Goal: Task Accomplishment & Management: Use online tool/utility

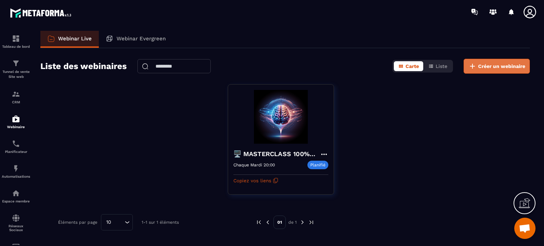
click at [486, 68] on span "Créer un webinaire" at bounding box center [501, 66] width 47 height 7
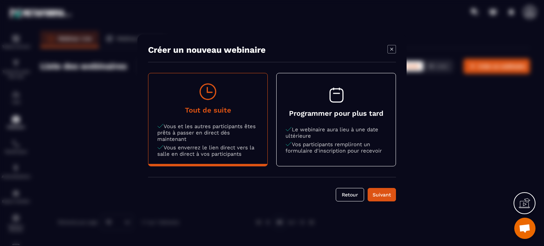
click at [360, 127] on p "Le webinaire aura lieu à une date ultérieure" at bounding box center [335, 132] width 101 height 13
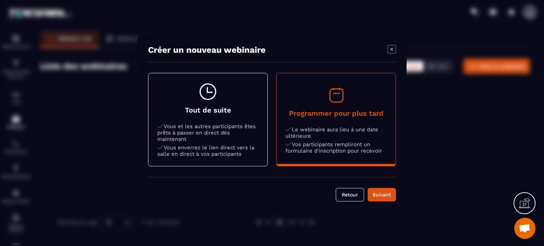
click at [214, 93] on icon "Modal window" at bounding box center [207, 91] width 19 height 19
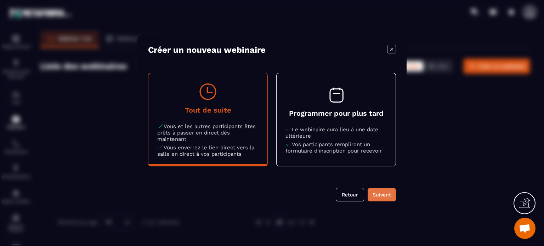
click at [382, 193] on div "Suivant" at bounding box center [381, 194] width 19 height 7
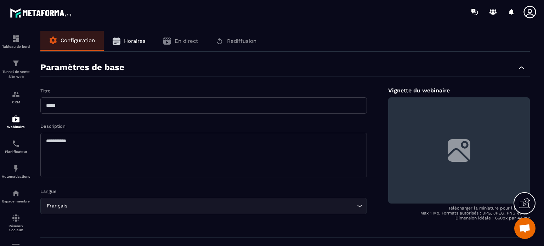
click at [167, 99] on input "text" at bounding box center [203, 105] width 326 height 16
type input "**********"
click at [144, 149] on textarea at bounding box center [203, 155] width 326 height 45
type textarea "**********"
click at [376, 55] on div "**********" at bounding box center [284, 148] width 489 height 193
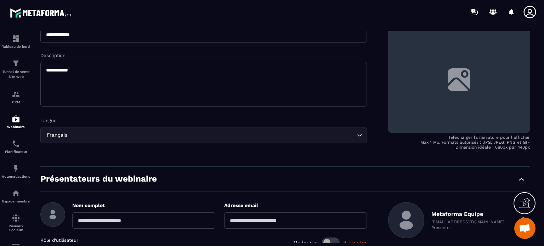
scroll to position [106, 0]
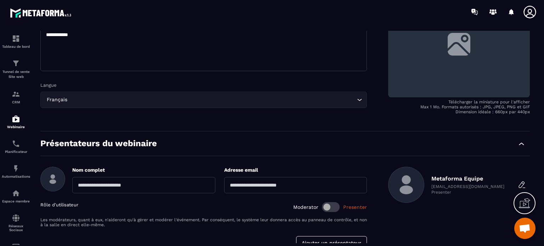
click at [392, 213] on div "Metaforma Equipe migration@metaforma.io Presenter" at bounding box center [459, 208] width 142 height 83
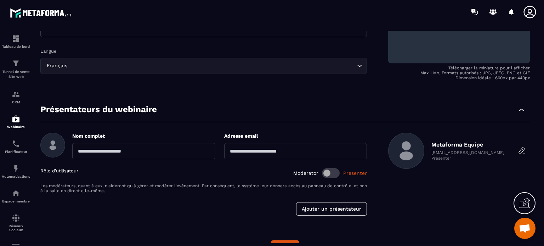
scroll to position [157, 0]
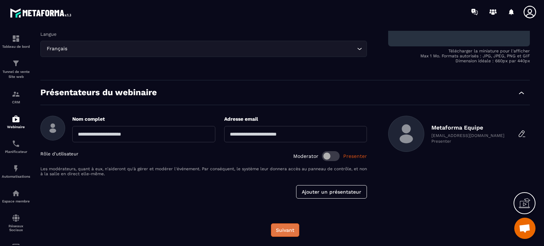
click at [287, 230] on button "Suivant" at bounding box center [285, 229] width 28 height 13
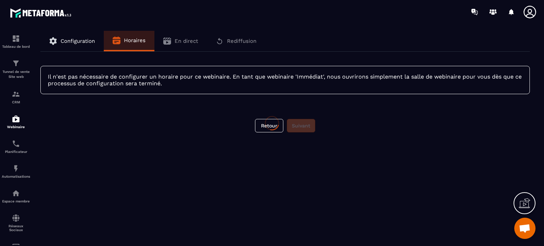
scroll to position [0, 0]
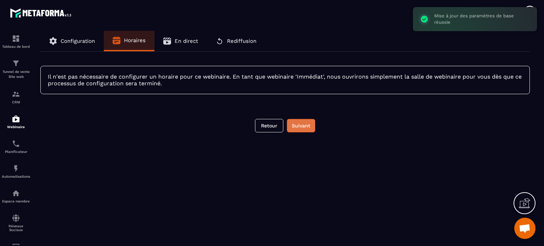
click at [299, 126] on button "Suivant" at bounding box center [301, 125] width 28 height 13
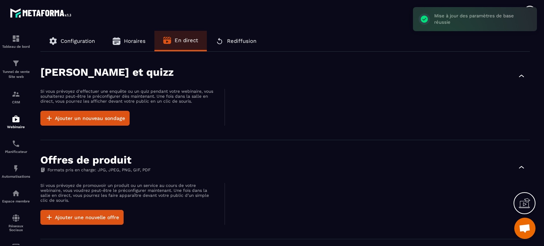
click at [241, 126] on div "Sondages et quizz Si vous prévoyez d'effectuer une enquête ou un quiz pendant v…" at bounding box center [284, 96] width 489 height 88
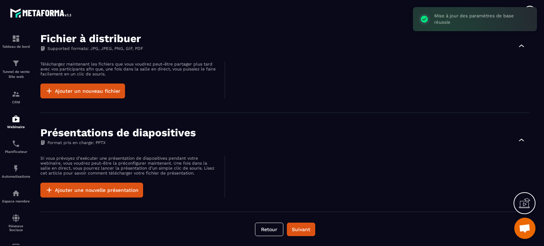
scroll to position [327, 0]
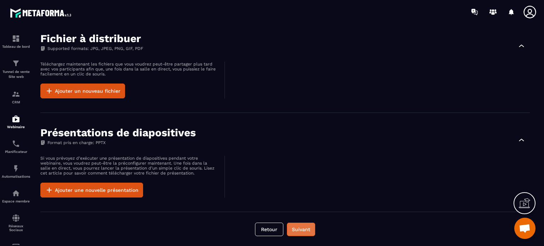
click at [304, 227] on button "Suivant" at bounding box center [301, 229] width 28 height 13
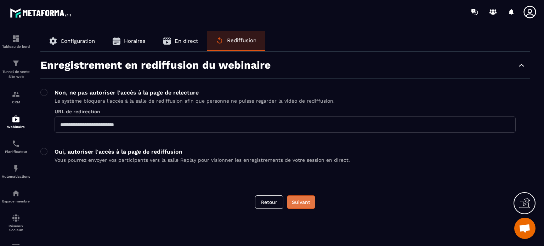
scroll to position [0, 0]
click at [302, 202] on button "Suivant" at bounding box center [301, 201] width 28 height 13
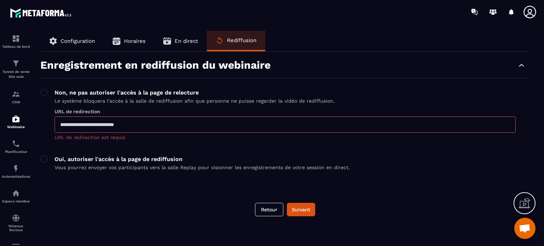
click at [128, 157] on p "Oui, autoriser l'accès à la page de rediffusion" at bounding box center [202, 159] width 295 height 7
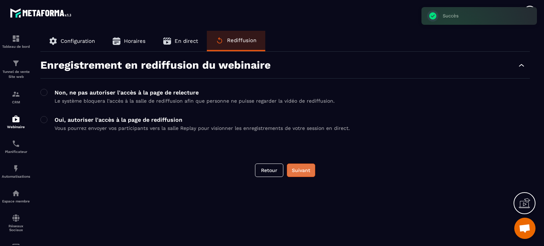
click at [304, 171] on button "Suivant" at bounding box center [301, 170] width 28 height 13
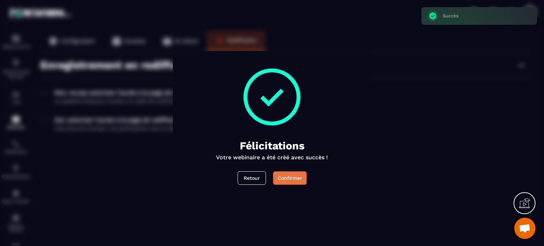
click at [291, 175] on button "Confirmer" at bounding box center [290, 177] width 34 height 13
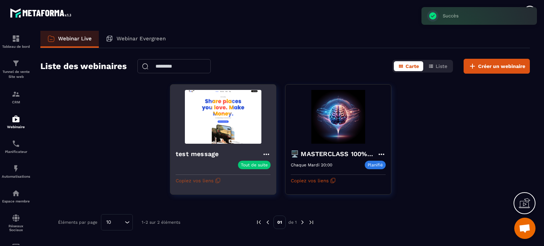
click at [207, 179] on button "Copiez vos liens" at bounding box center [198, 180] width 45 height 11
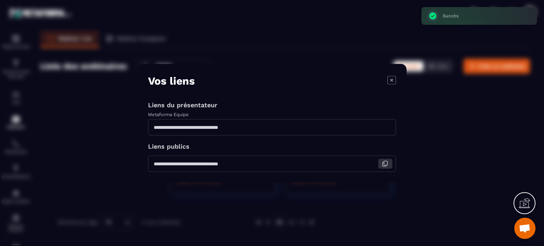
click at [384, 163] on icon "Modal window" at bounding box center [385, 163] width 6 height 6
click at [384, 127] on icon "Modal window" at bounding box center [385, 127] width 6 height 6
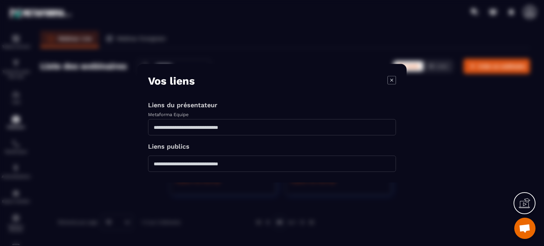
click at [389, 81] on icon "Modal window" at bounding box center [391, 80] width 8 height 8
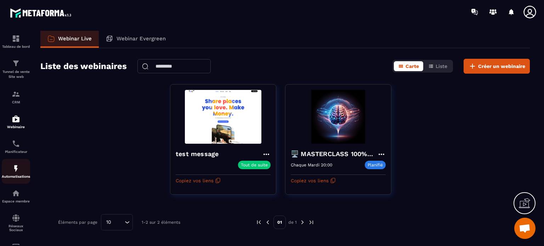
click at [13, 171] on img at bounding box center [16, 168] width 8 height 8
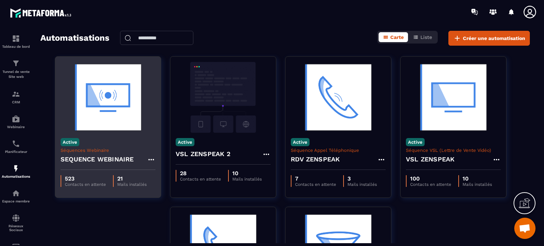
click at [123, 123] on img at bounding box center [108, 97] width 95 height 71
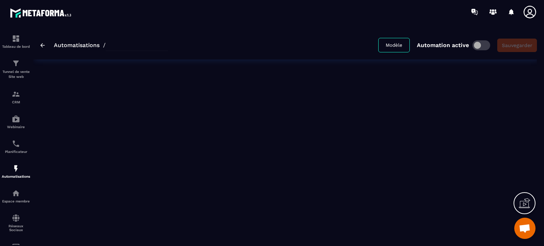
type input "**********"
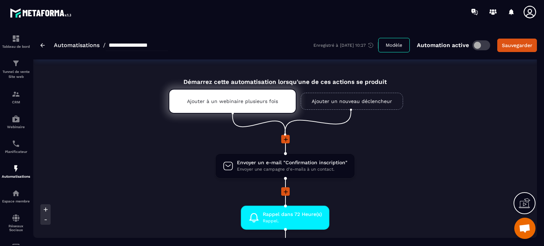
click at [438, 148] on li at bounding box center [284, 144] width 503 height 18
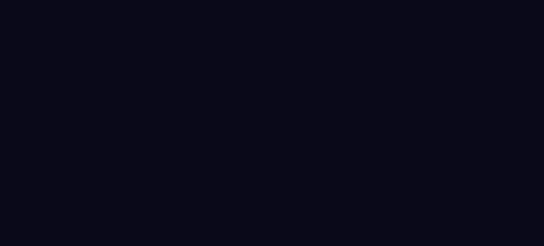
select select "****"
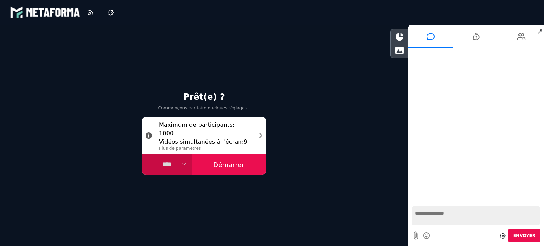
click at [234, 171] on button "Démarrer" at bounding box center [229, 164] width 74 height 21
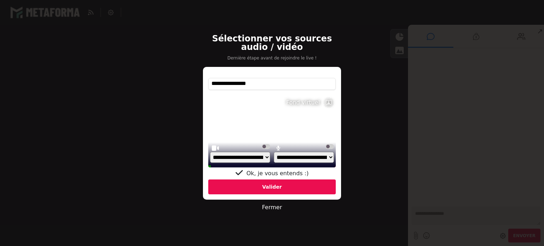
click at [265, 144] on label at bounding box center [266, 146] width 8 height 5
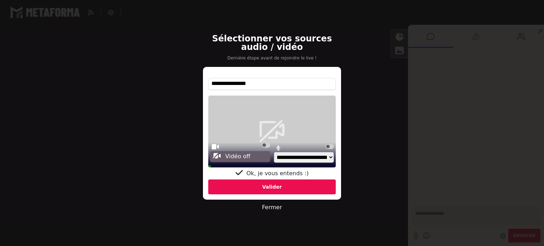
click at [330, 145] on label at bounding box center [329, 146] width 8 height 5
click at [268, 143] on label at bounding box center [266, 145] width 8 height 5
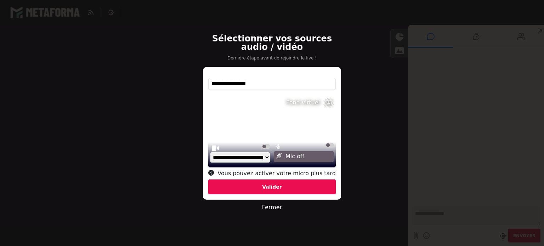
click at [262, 188] on div "Valider" at bounding box center [271, 186] width 127 height 15
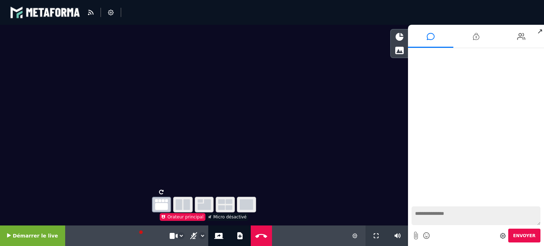
click at [22, 236] on span "Démarrer le live" at bounding box center [35, 236] width 45 height 6
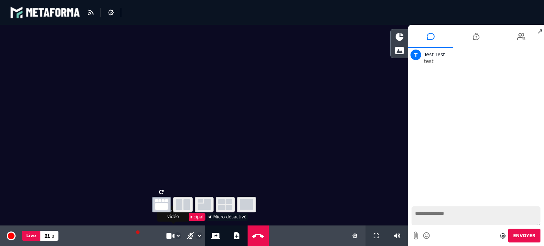
click at [169, 235] on icon at bounding box center [169, 236] width 6 height 6
click at [528, 53] on icon at bounding box center [527, 54] width 4 height 4
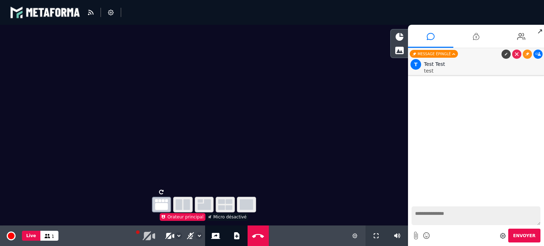
click at [538, 54] on icon at bounding box center [537, 54] width 5 height 4
click at [539, 53] on icon at bounding box center [537, 54] width 5 height 4
click at [539, 55] on icon at bounding box center [537, 54] width 5 height 4
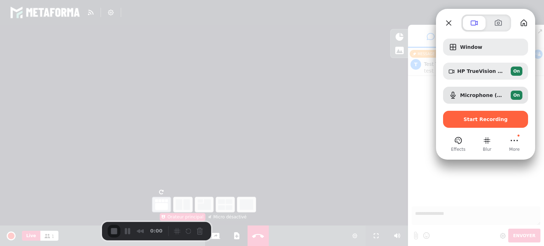
click at [412, 107] on div at bounding box center [272, 123] width 544 height 246
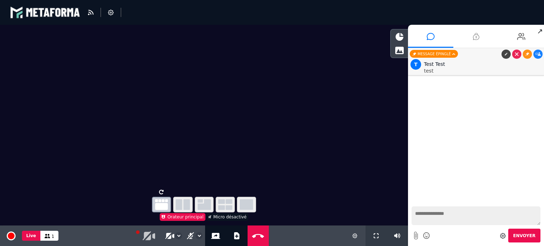
click at [476, 38] on icon at bounding box center [476, 37] width 6 height 18
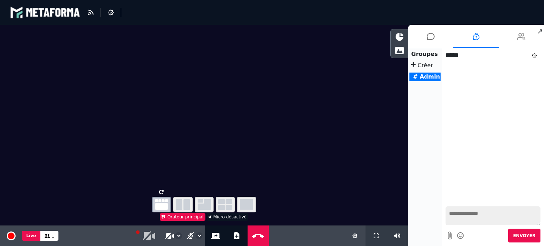
click at [513, 35] on li at bounding box center [520, 36] width 45 height 23
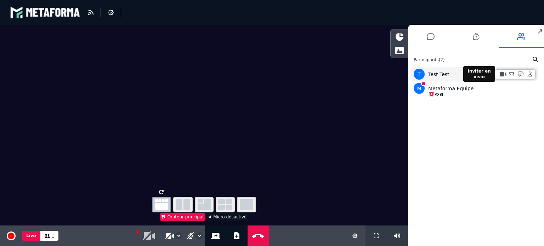
click at [500, 73] on icon at bounding box center [502, 74] width 5 height 5
click at [479, 38] on icon at bounding box center [476, 37] width 6 height 18
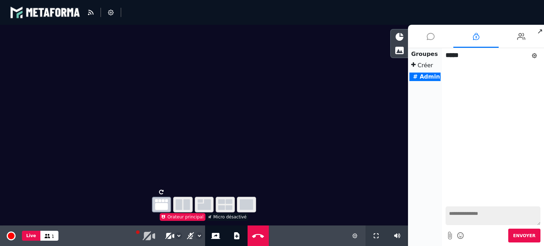
click at [424, 31] on li at bounding box center [430, 36] width 45 height 23
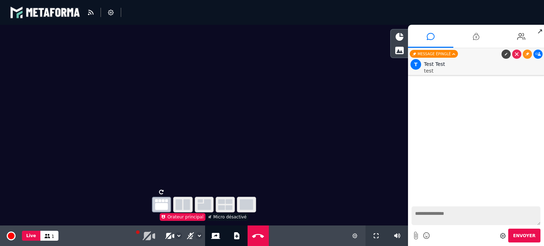
click at [538, 52] on icon at bounding box center [537, 54] width 5 height 4
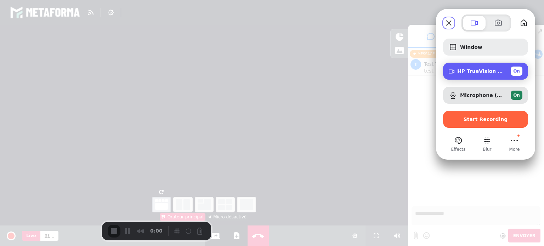
click at [486, 67] on div "HP TrueVision HD Camera (30c9:0064) On" at bounding box center [489, 71] width 65 height 9
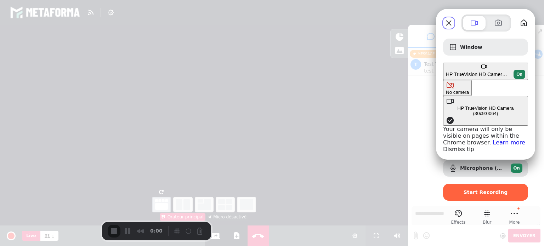
click at [443, 80] on button "No camera" at bounding box center [457, 88] width 29 height 16
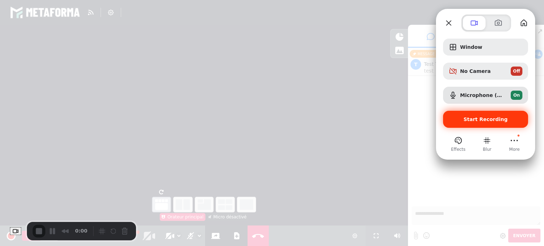
click at [486, 119] on span "Start Recording" at bounding box center [485, 119] width 44 height 6
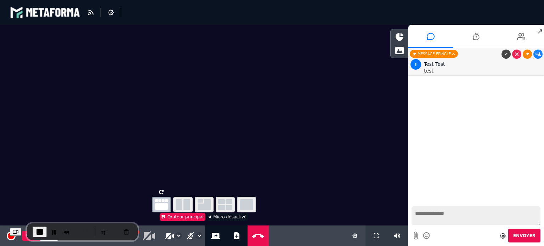
click at [524, 53] on link at bounding box center [527, 54] width 9 height 9
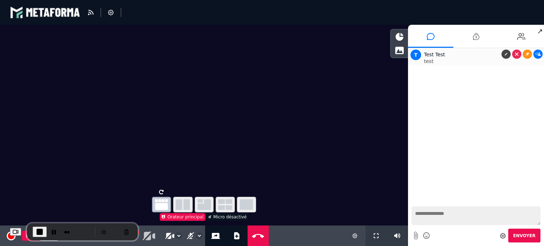
click at [540, 53] on icon at bounding box center [537, 54] width 5 height 4
click at [476, 41] on icon at bounding box center [476, 37] width 6 height 18
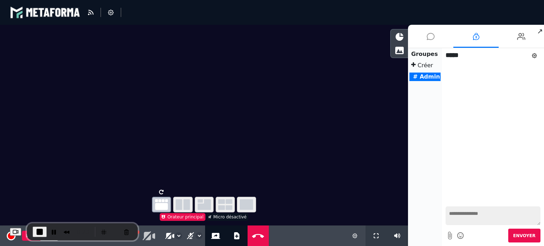
click at [434, 31] on icon at bounding box center [431, 37] width 8 height 18
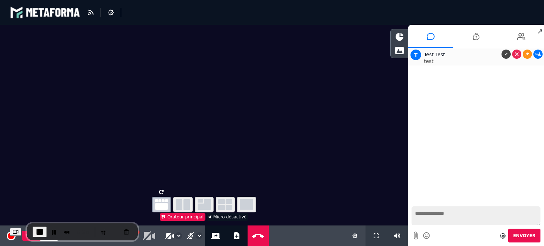
click at [540, 55] on icon at bounding box center [537, 54] width 5 height 4
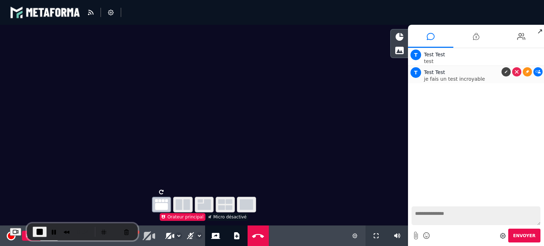
click at [540, 71] on icon at bounding box center [537, 72] width 5 height 4
click at [44, 228] on span "End Recording" at bounding box center [39, 232] width 8 height 8
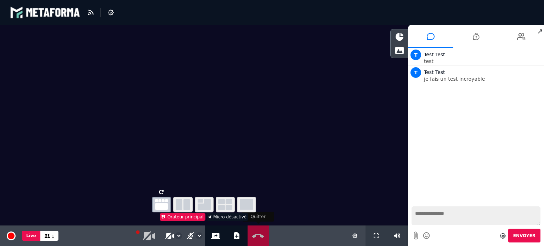
click at [253, 240] on button "Quitter" at bounding box center [258, 235] width 18 height 21
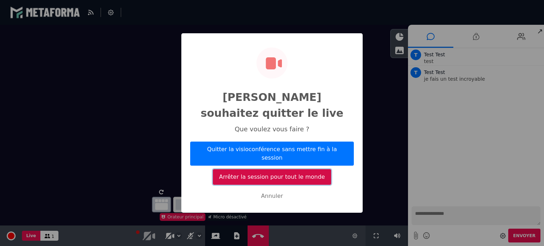
click at [291, 169] on button "Arrêter la session pour tout le monde" at bounding box center [272, 177] width 118 height 16
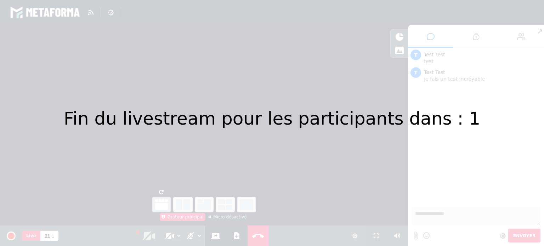
select select "****"
